Goal: Task Accomplishment & Management: Use online tool/utility

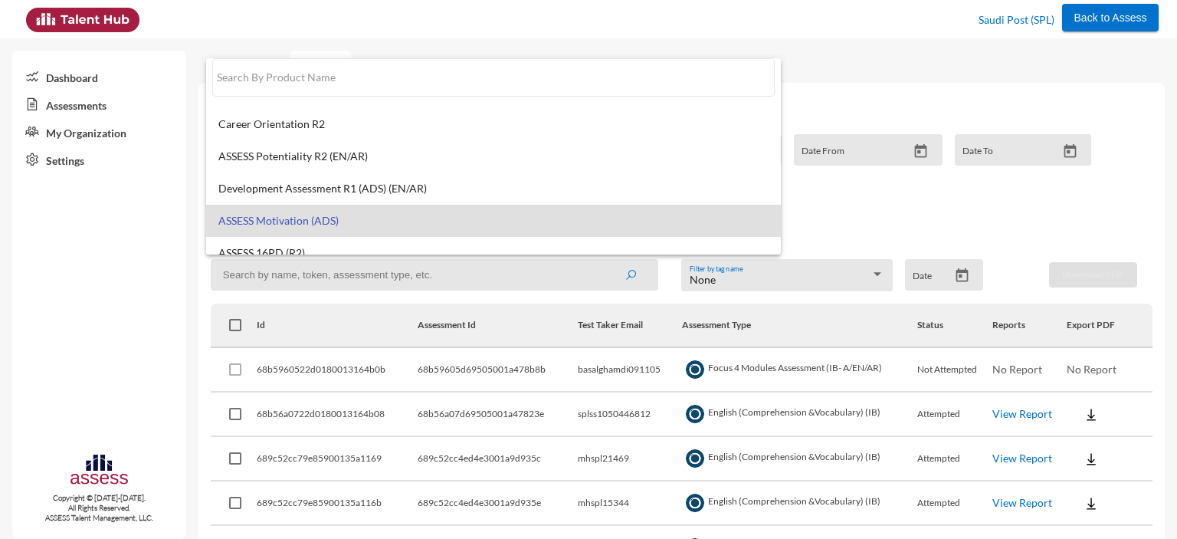
scroll to position [123, 0]
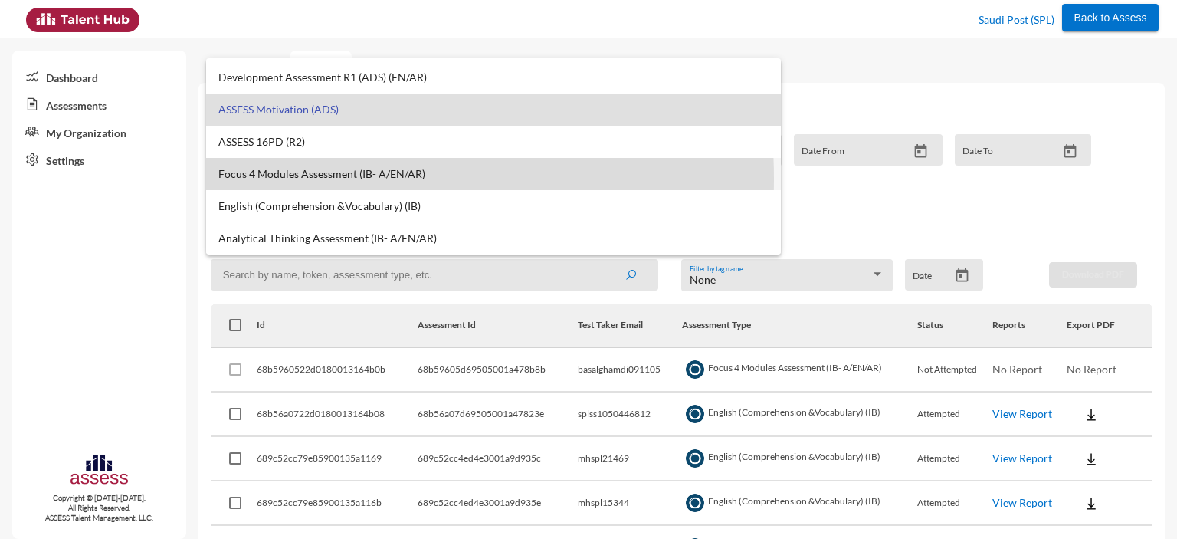
click at [297, 179] on span "Focus 4 Modules Assessment (IB- A/EN/AR)" at bounding box center [493, 174] width 550 height 12
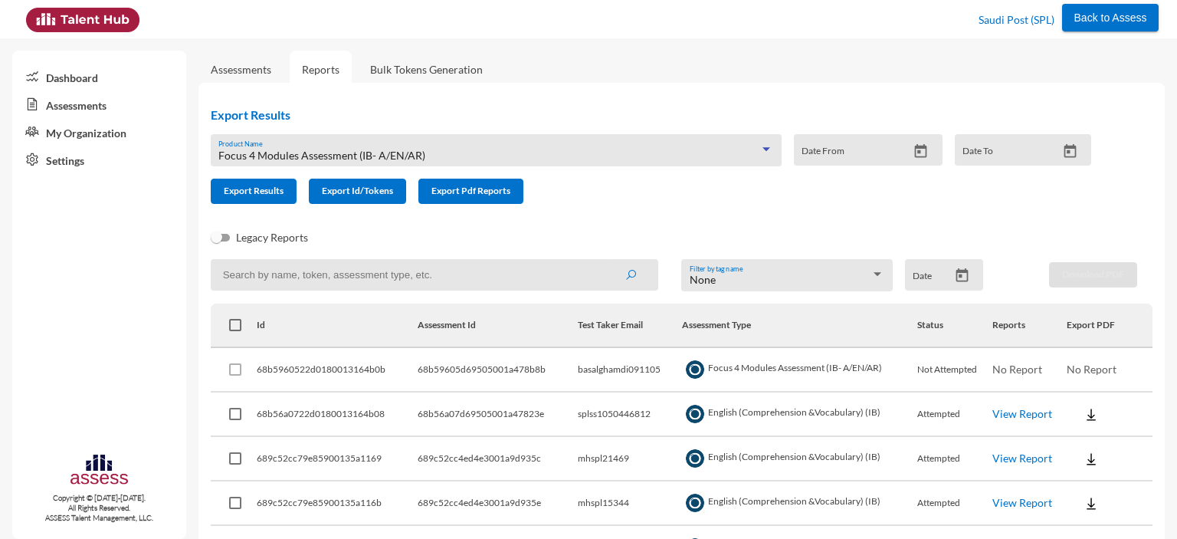
click at [290, 157] on span "Focus 4 Modules Assessment (IB- A/EN/AR)" at bounding box center [321, 155] width 207 height 13
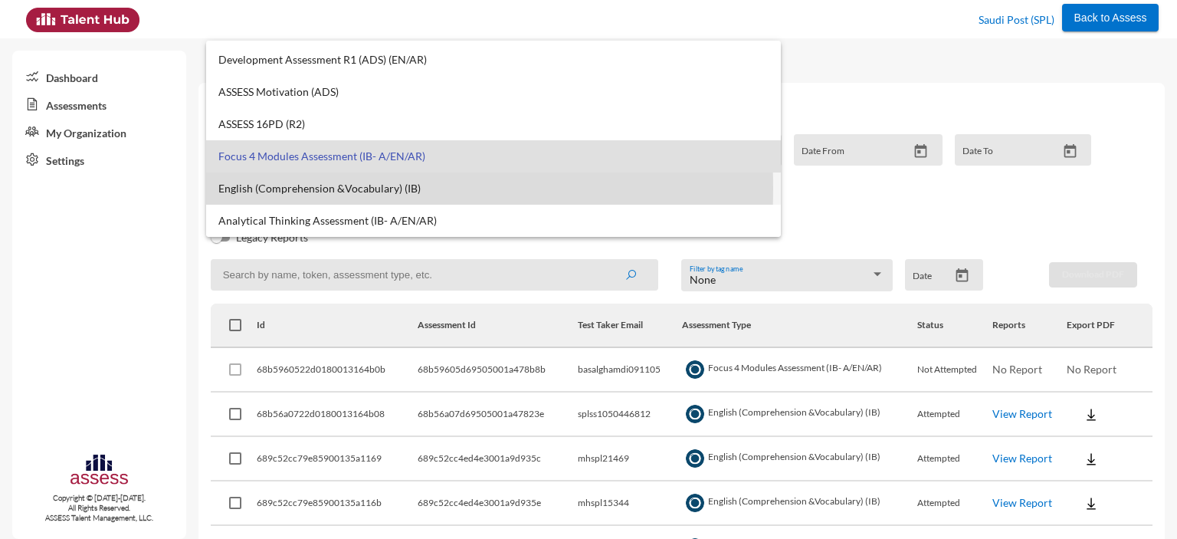
click at [271, 188] on span "English (Comprehension &Vocabulary) (IB)" at bounding box center [493, 188] width 550 height 12
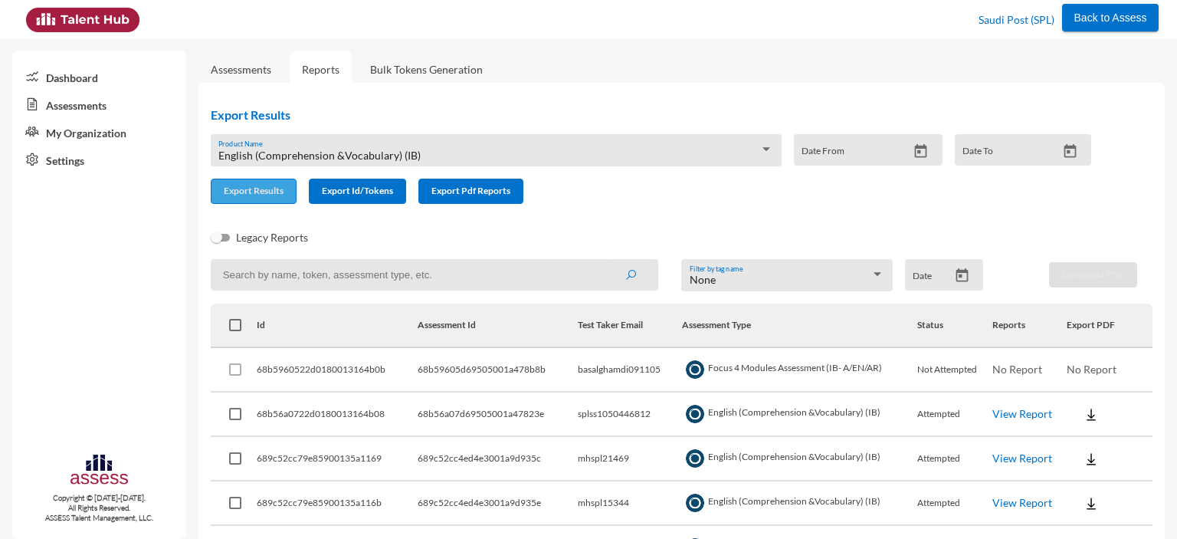
click at [269, 196] on span "Export Results" at bounding box center [254, 190] width 60 height 11
click at [270, 276] on input at bounding box center [435, 274] width 448 height 31
paste input "splss1005587231"
type input "splss1005587231"
click at [606, 261] on button "submit" at bounding box center [630, 275] width 49 height 28
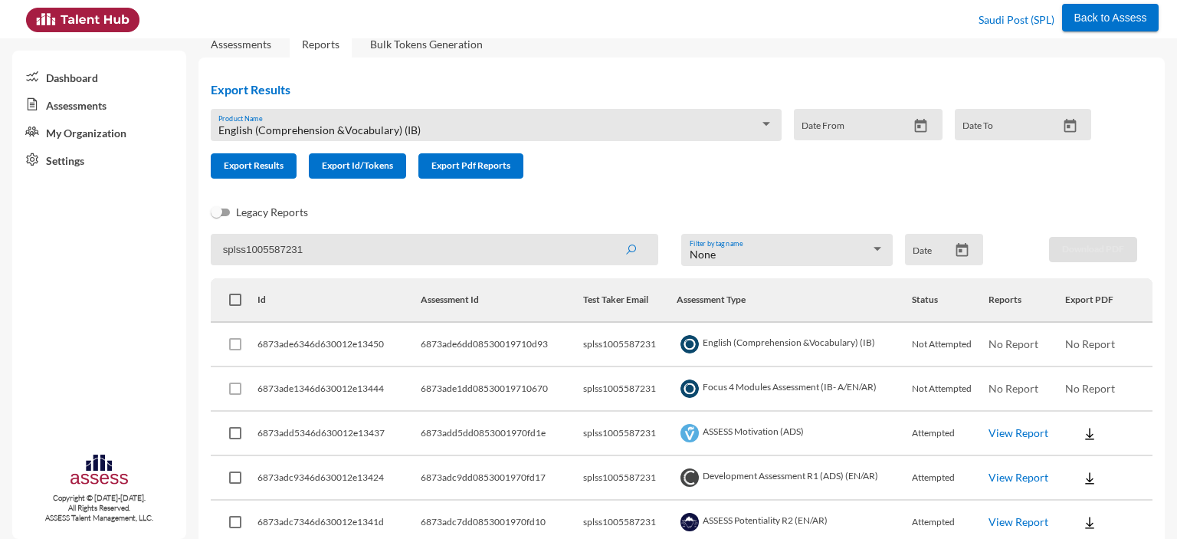
scroll to position [0, 0]
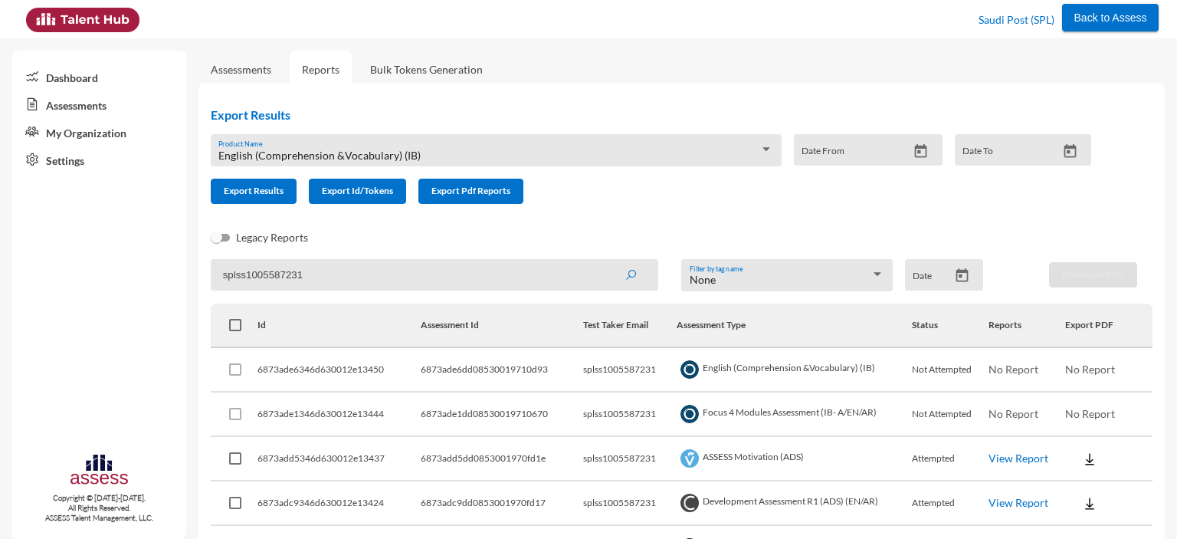
drag, startPoint x: 322, startPoint y: 275, endPoint x: 215, endPoint y: 276, distance: 107.3
click at [215, 276] on input "splss1005587231" at bounding box center [435, 274] width 448 height 31
click at [346, 161] on span "English (Comprehension &Vocabulary) (IB)" at bounding box center [319, 155] width 202 height 13
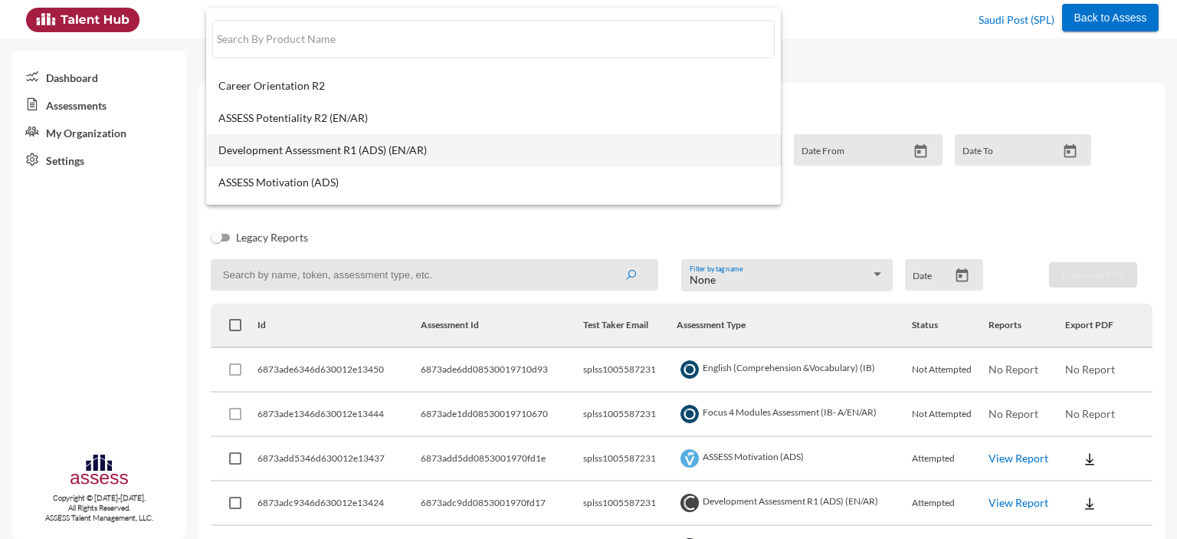
scroll to position [123, 0]
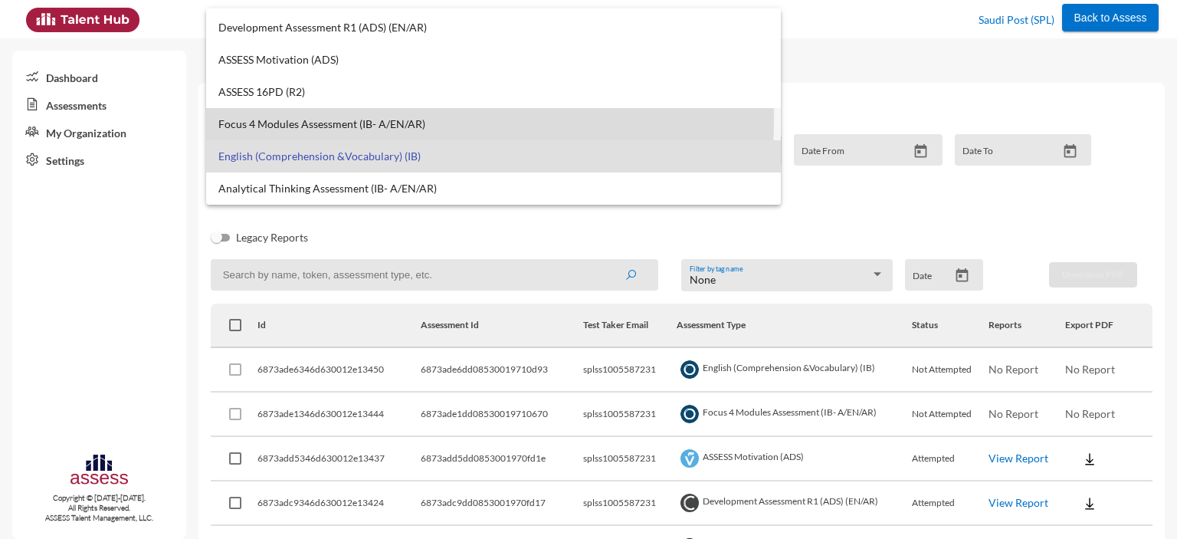
click at [258, 118] on span "Focus 4 Modules Assessment (IB- A/EN/AR)" at bounding box center [493, 124] width 550 height 12
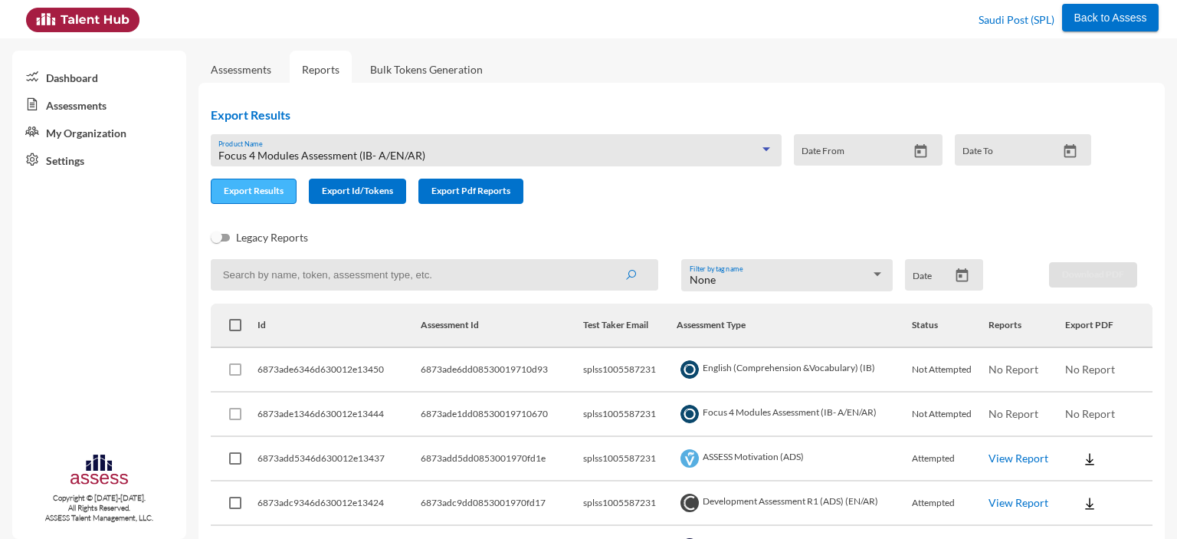
click at [251, 189] on span "Export Results" at bounding box center [254, 190] width 60 height 11
click at [276, 283] on input at bounding box center [435, 274] width 448 height 31
paste input "splss1005587231"
type input "splss1005587231"
click at [606, 261] on button "submit" at bounding box center [630, 275] width 49 height 28
